Goal: Task Accomplishment & Management: Use online tool/utility

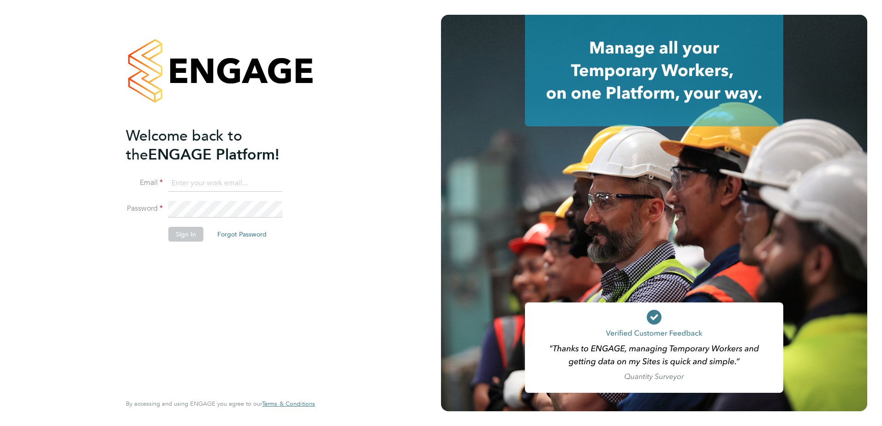
type input "[PERSON_NAME][EMAIL_ADDRESS][DOMAIN_NAME]"
click at [186, 234] on button "Sign In" at bounding box center [185, 234] width 35 height 15
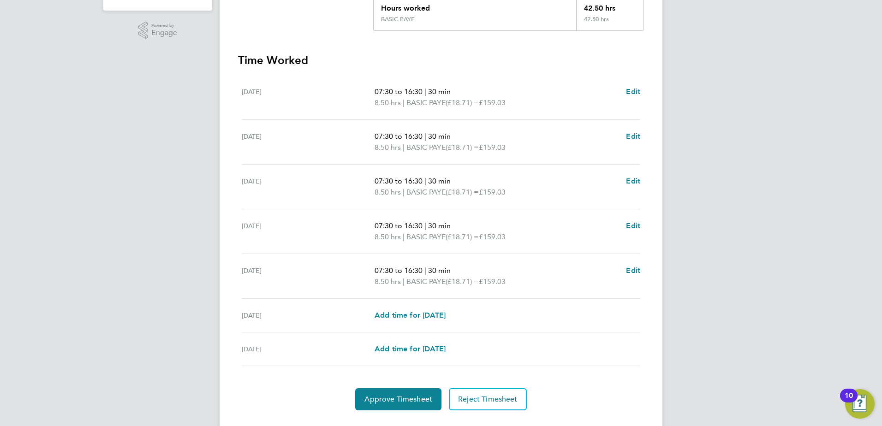
scroll to position [233, 0]
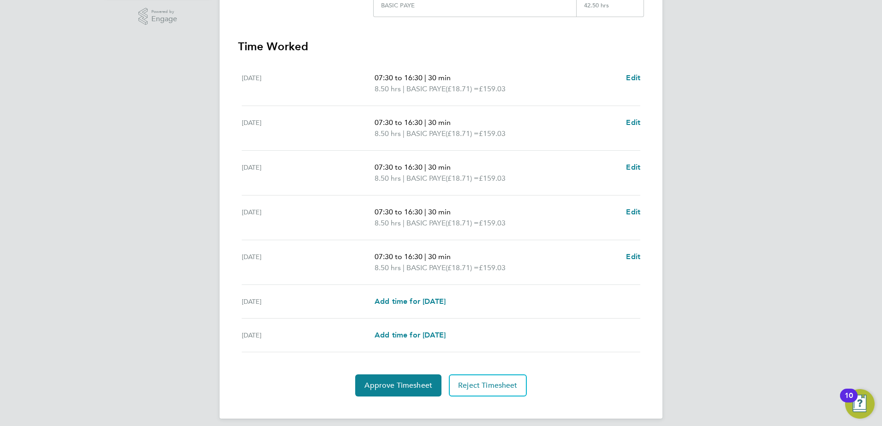
click at [139, 127] on div "JK Jason Kite Notifications 20 Applications: Network Team Members Sites Jobs Va…" at bounding box center [441, 100] width 882 height 667
click at [387, 391] on button "Approve Timesheet" at bounding box center [398, 386] width 86 height 22
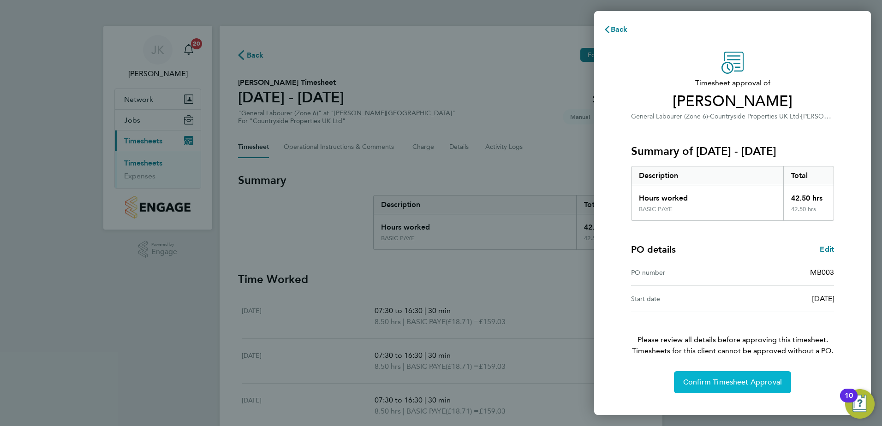
click at [738, 383] on span "Confirm Timesheet Approval" at bounding box center [732, 382] width 99 height 9
